Goal: Task Accomplishment & Management: Use online tool/utility

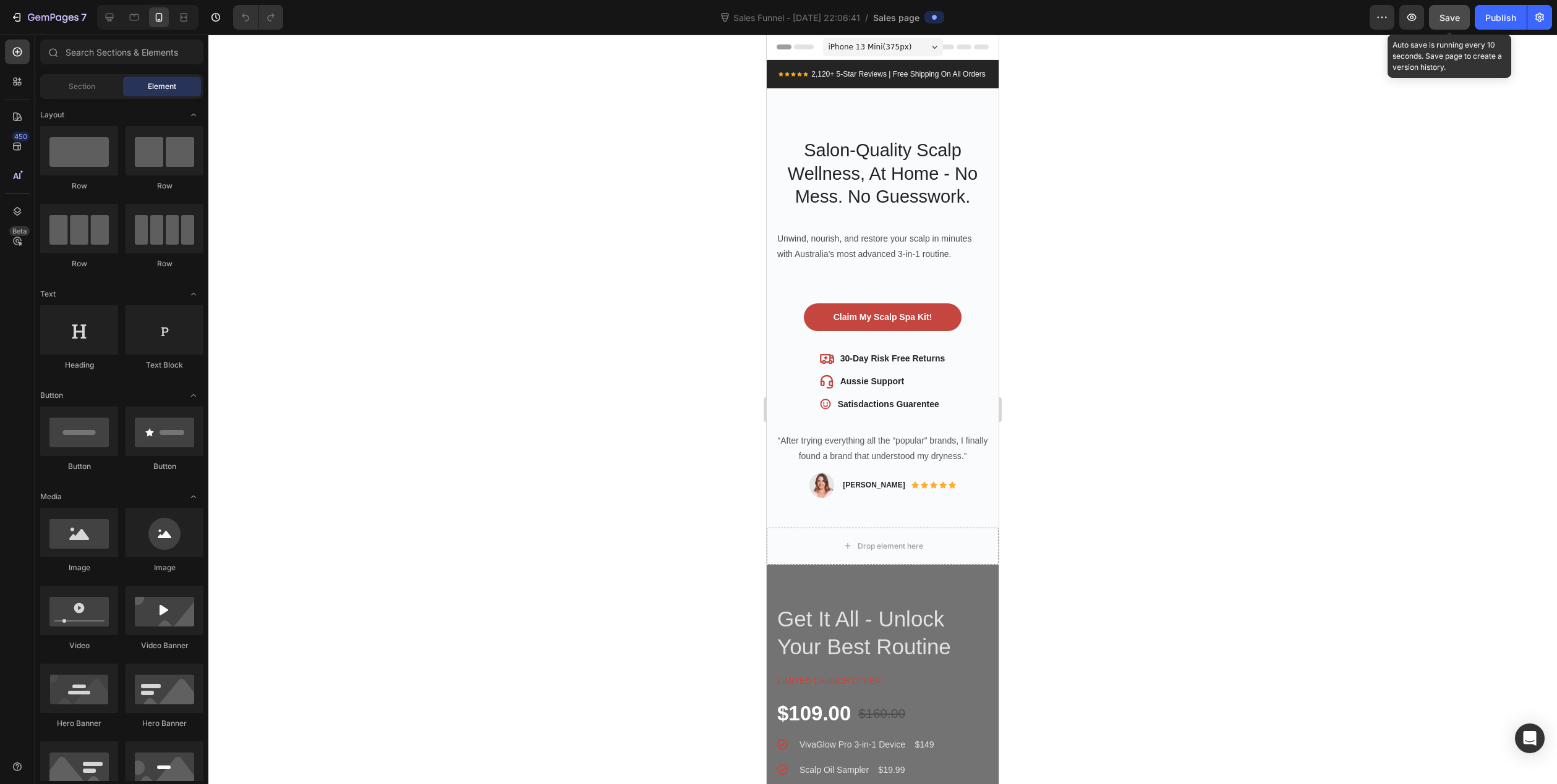
click at [1459, 24] on button "Save" at bounding box center [1449, 17] width 41 height 25
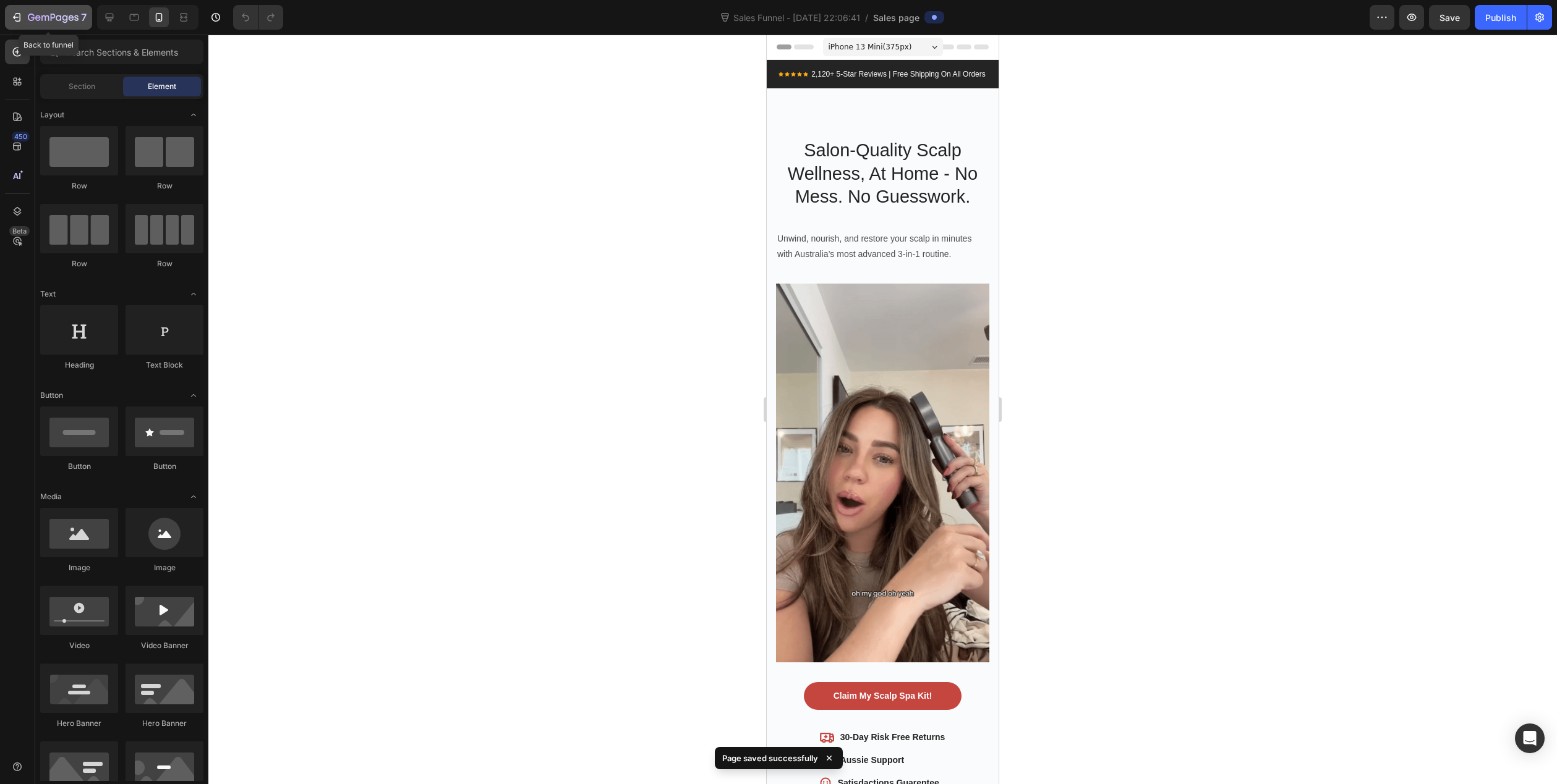
click at [64, 13] on icon "button" at bounding box center [52, 18] width 51 height 11
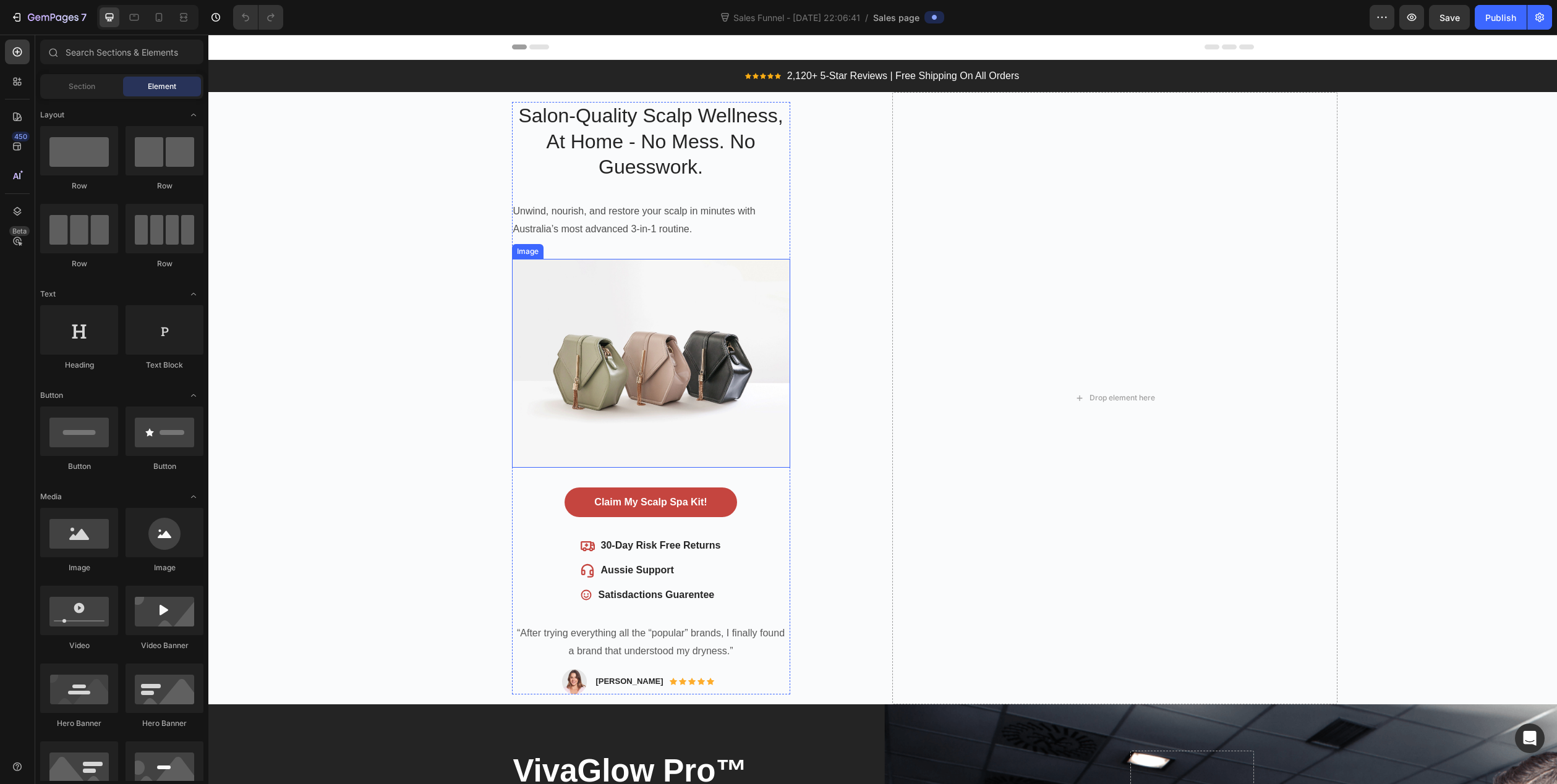
click at [669, 375] on img at bounding box center [651, 363] width 278 height 209
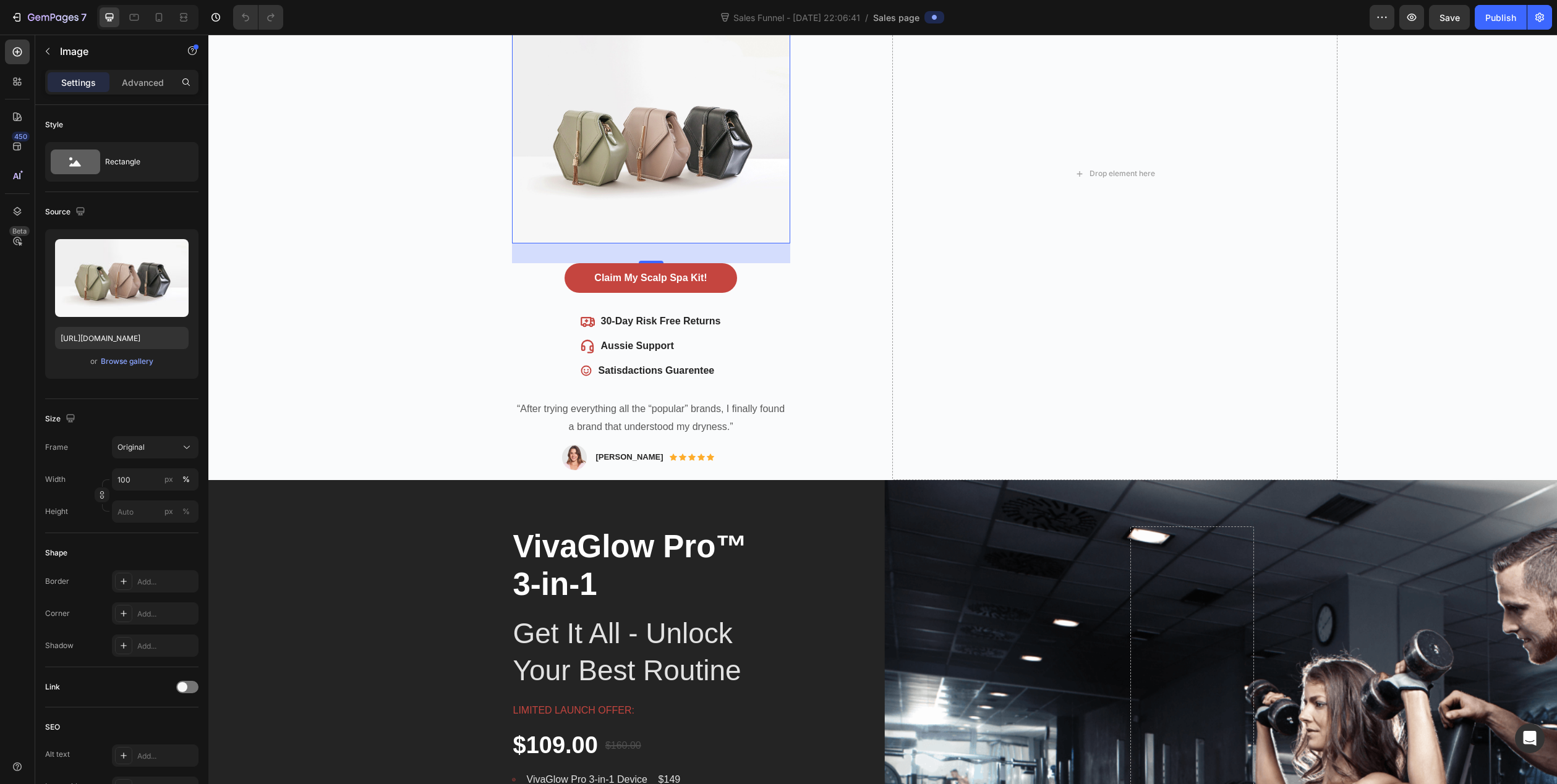
scroll to position [247, 0]
